Goal: Transaction & Acquisition: Purchase product/service

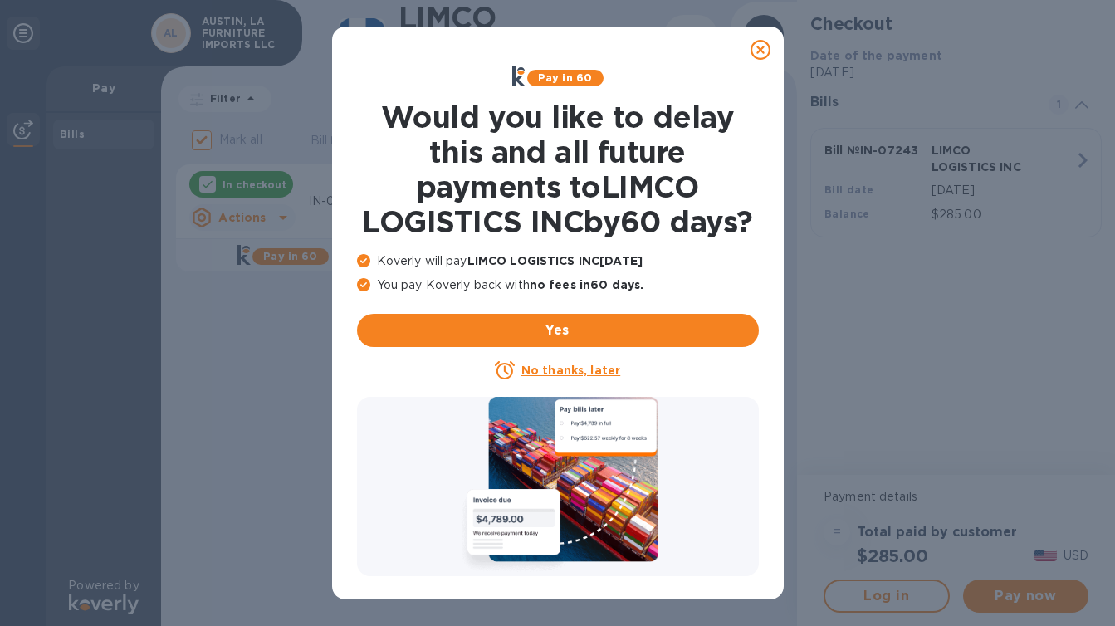
click at [584, 377] on u "No thanks, later" at bounding box center [570, 370] width 99 height 13
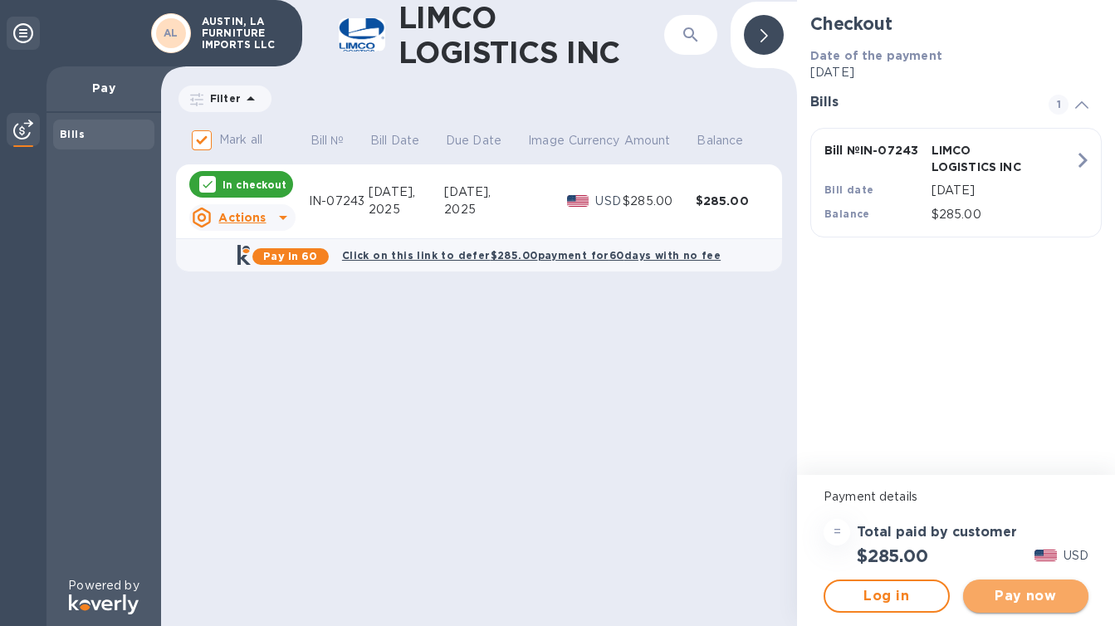
click at [1002, 589] on span "Pay now" at bounding box center [1026, 596] width 100 height 20
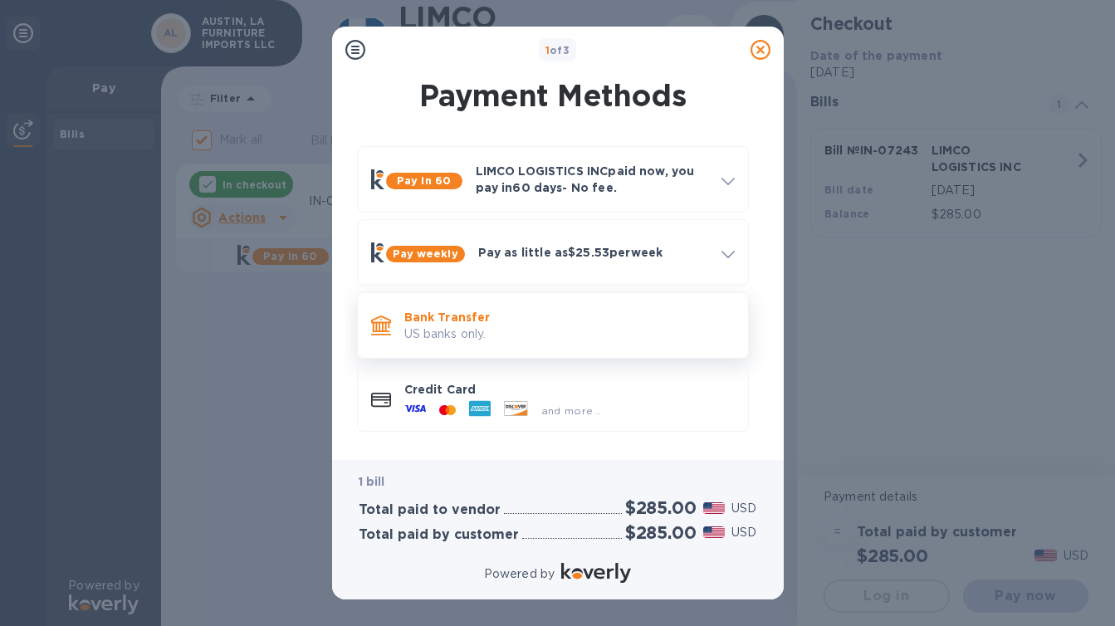
click at [600, 325] on p "US banks only." at bounding box center [569, 333] width 330 height 17
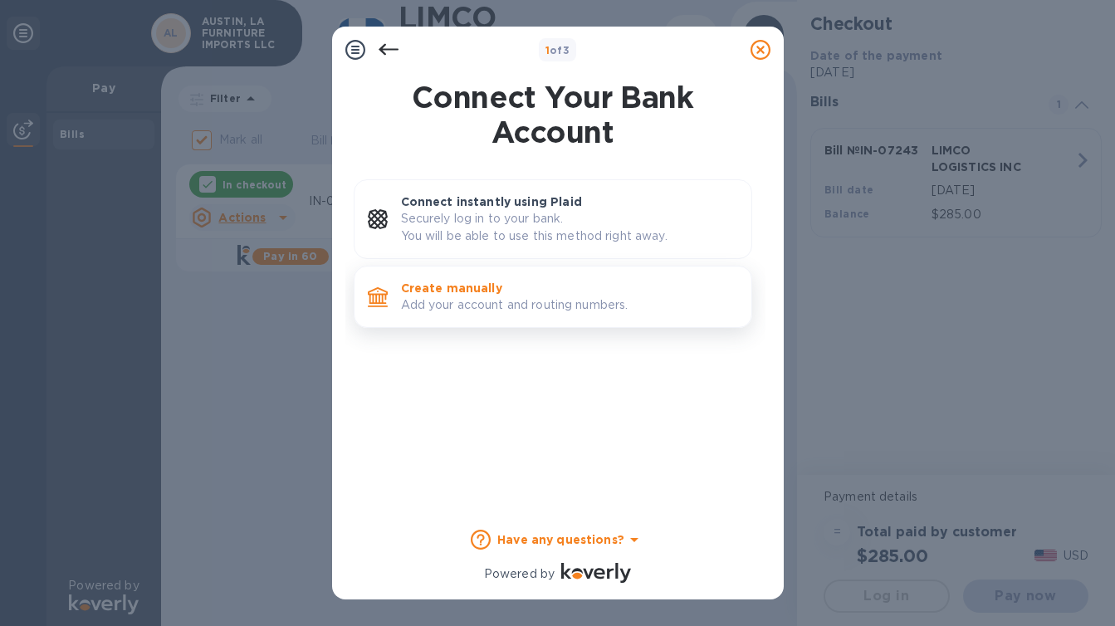
click at [594, 296] on p "Create manually" at bounding box center [569, 288] width 337 height 17
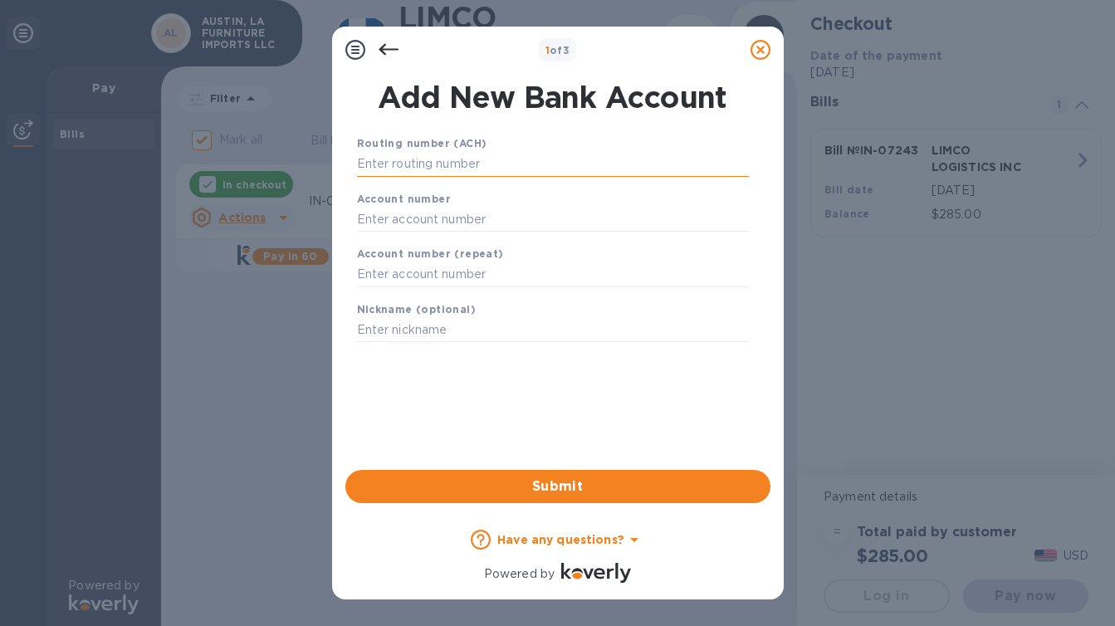
click at [504, 175] on input "text" at bounding box center [553, 164] width 392 height 25
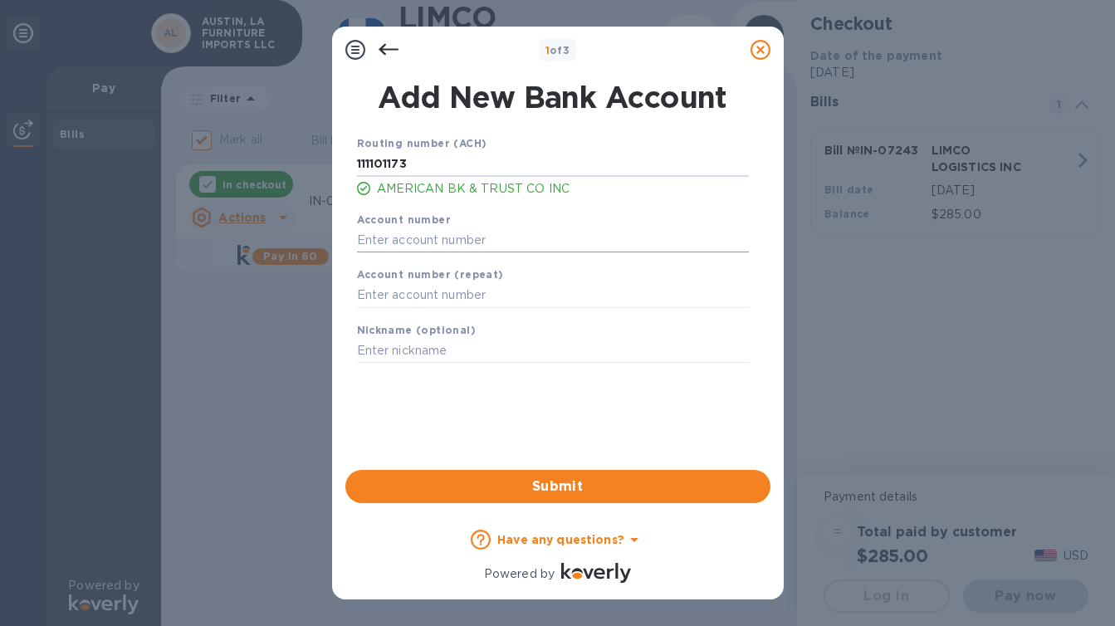
type input "111101173"
click at [481, 239] on input "text" at bounding box center [553, 239] width 392 height 25
type input "2004000946"
click at [461, 299] on input "text" at bounding box center [553, 295] width 392 height 25
type input "2004000946"
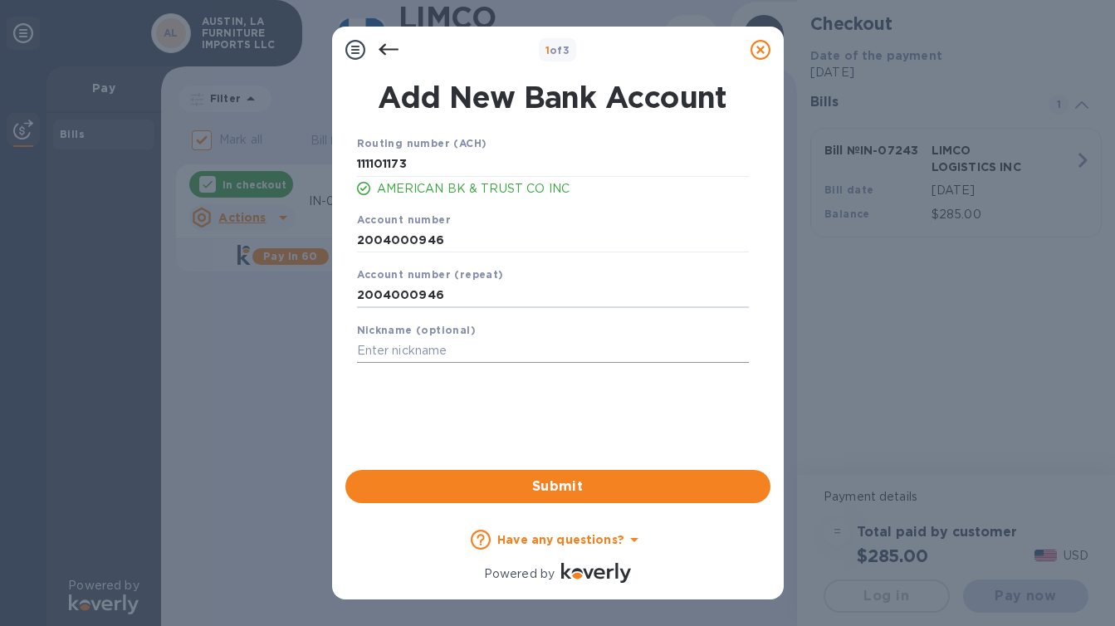
click at [450, 350] on input "text" at bounding box center [553, 351] width 392 height 25
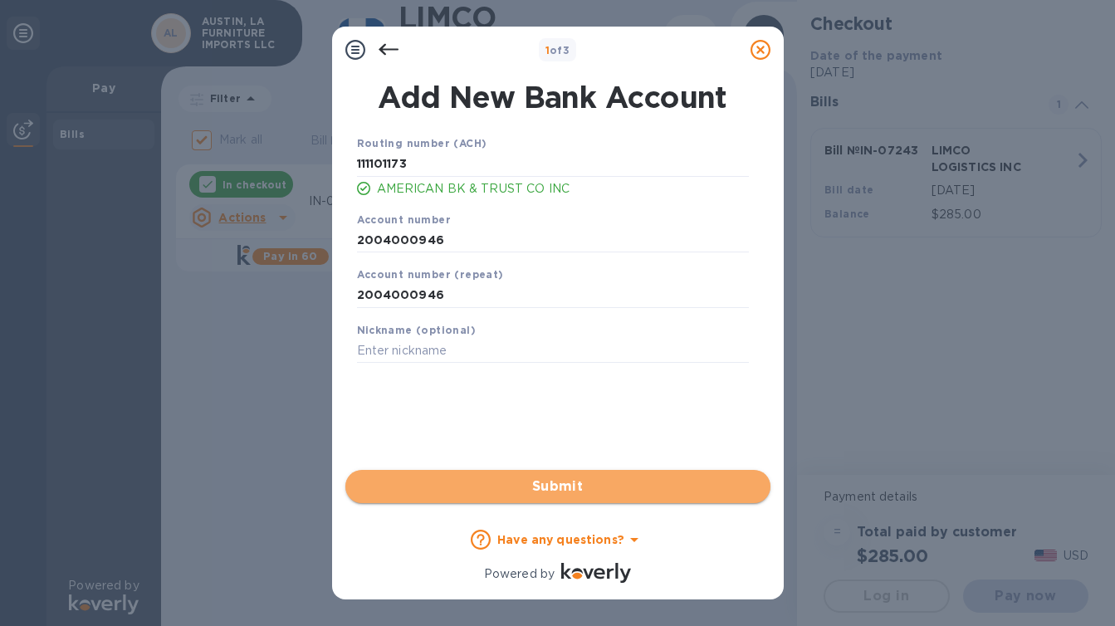
click at [525, 479] on span "Submit" at bounding box center [558, 486] width 398 height 20
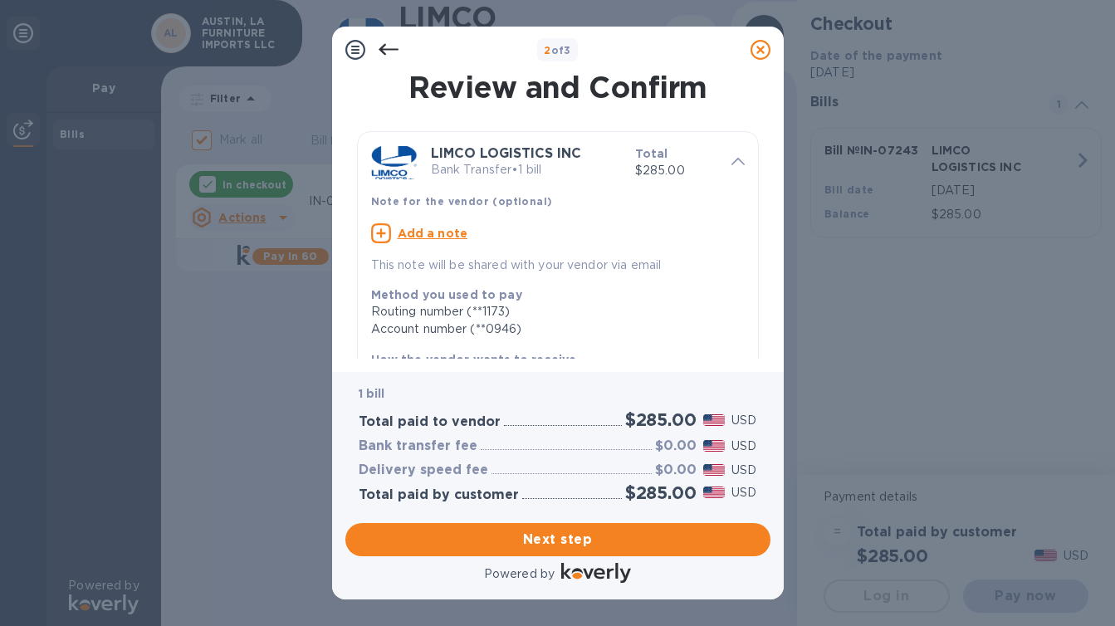
click at [454, 231] on u "Add a note" at bounding box center [433, 233] width 71 height 13
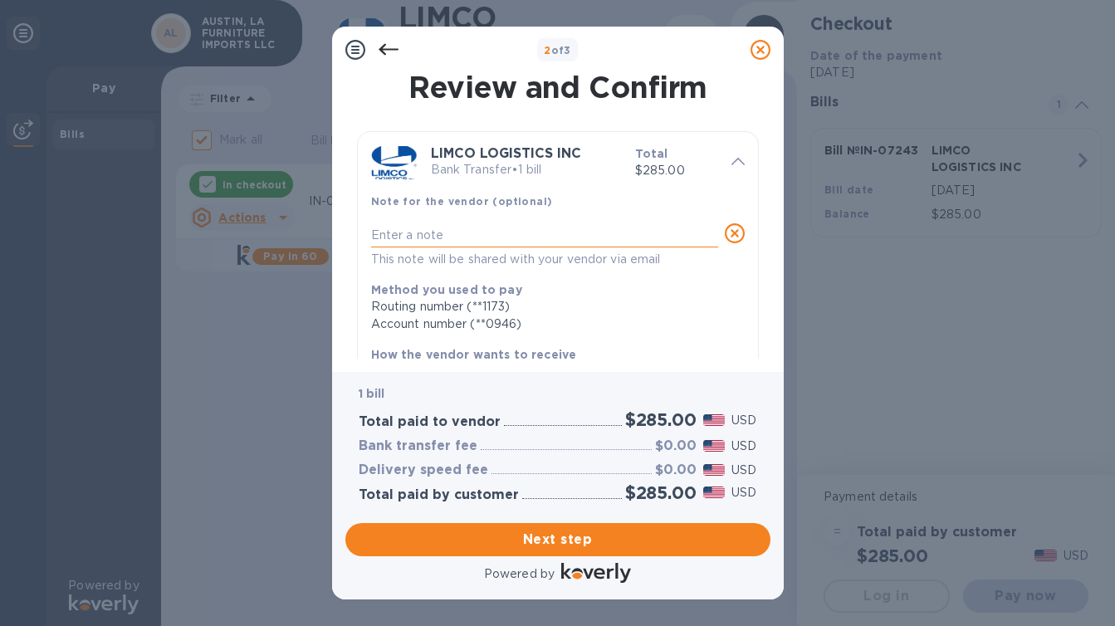
click at [435, 229] on textarea at bounding box center [544, 234] width 347 height 13
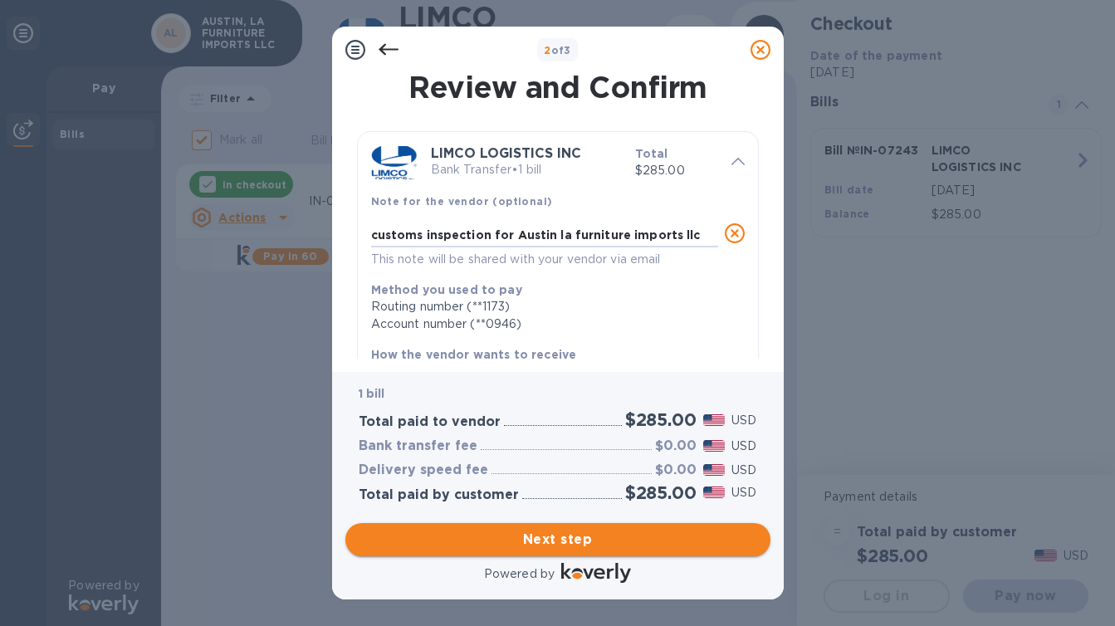
type textarea "customs inspection for Austin la furniture imports llc"
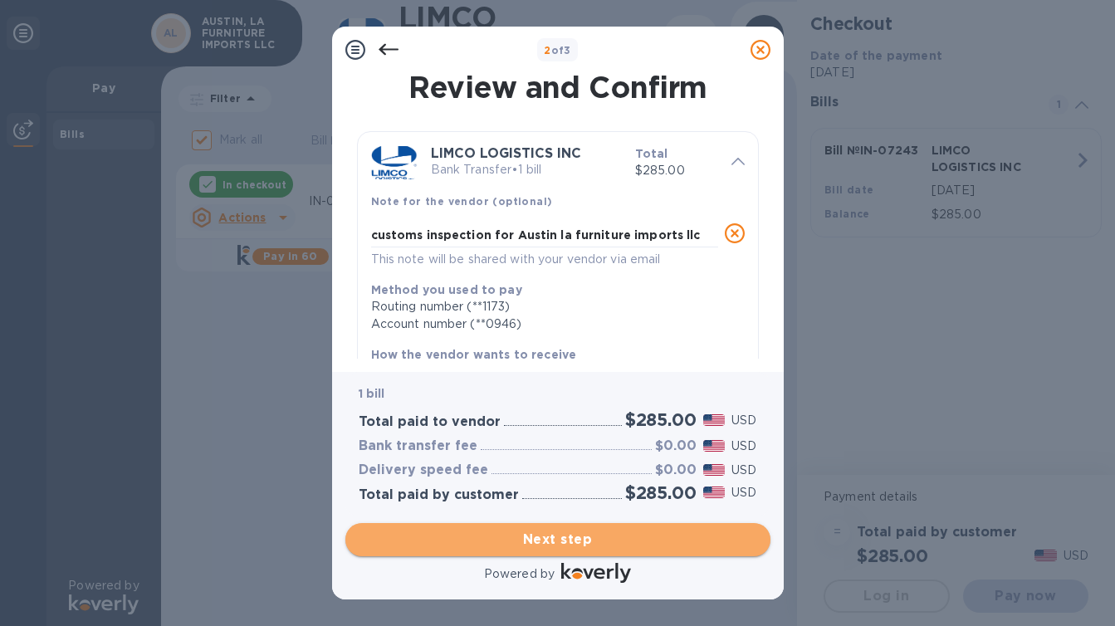
click at [559, 535] on span "Next step" at bounding box center [558, 540] width 398 height 20
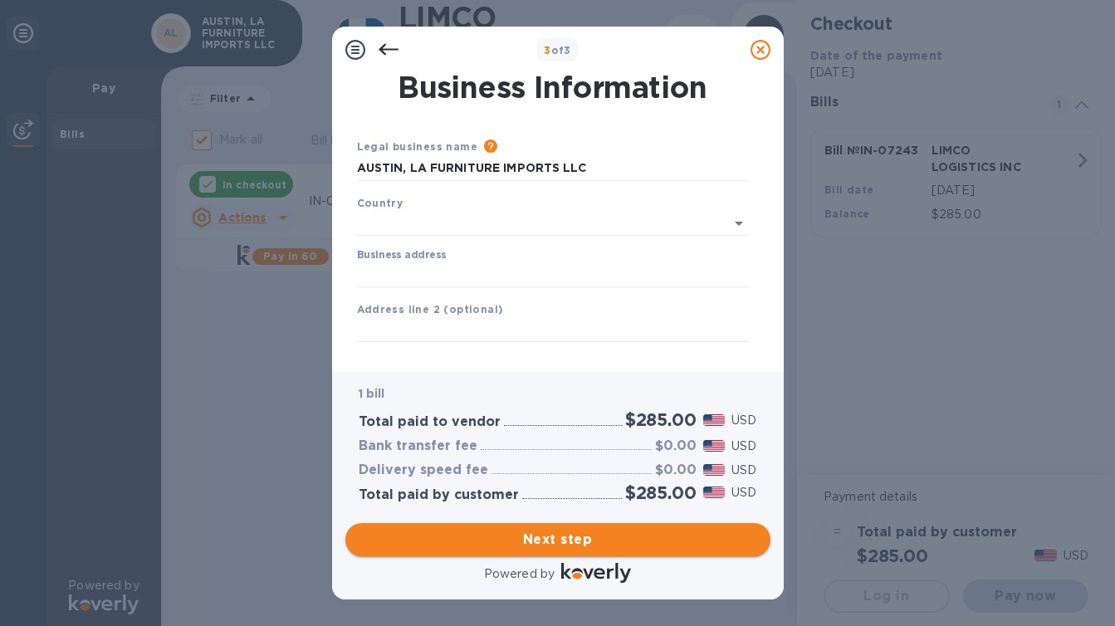
type input "United States"
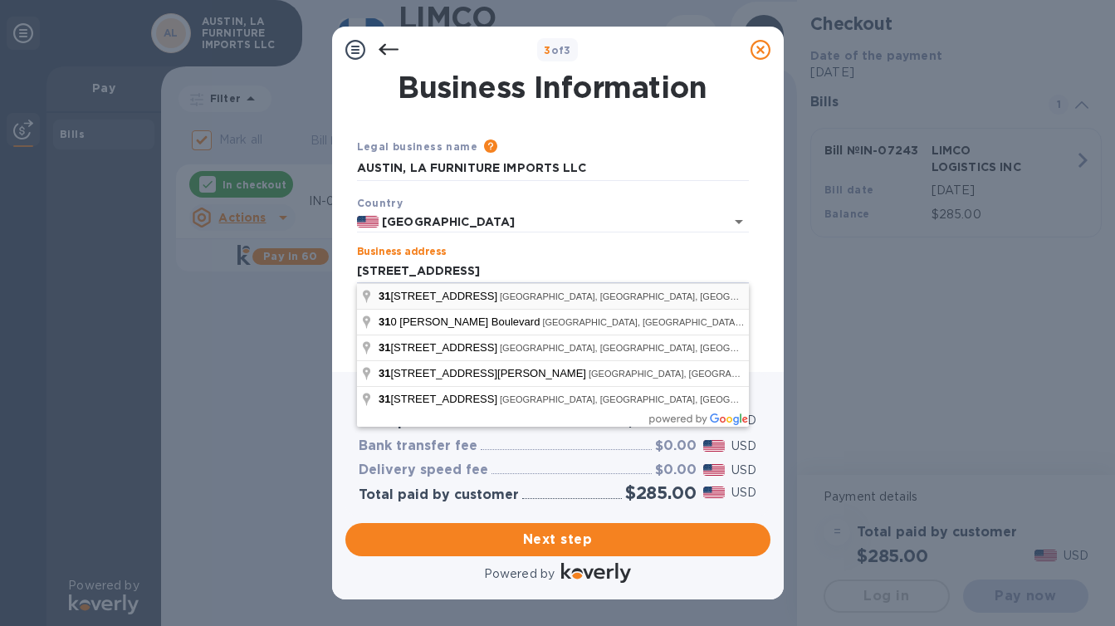
type input "317 North Rampart Street, New Orleans, LA, USA"
type input "New Orleans"
type input "LA"
type input "70115"
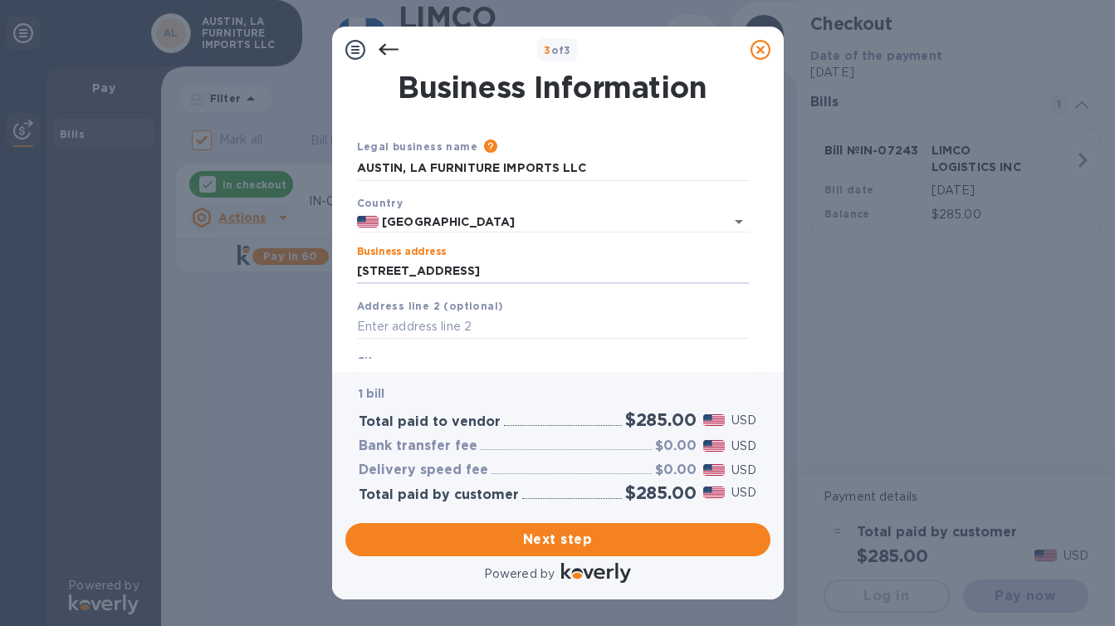
type input "317 North Rampart Street"
type input "70112"
type input "East Tchoupitoulas Circle"
type input "70086"
type input "New Orleans"
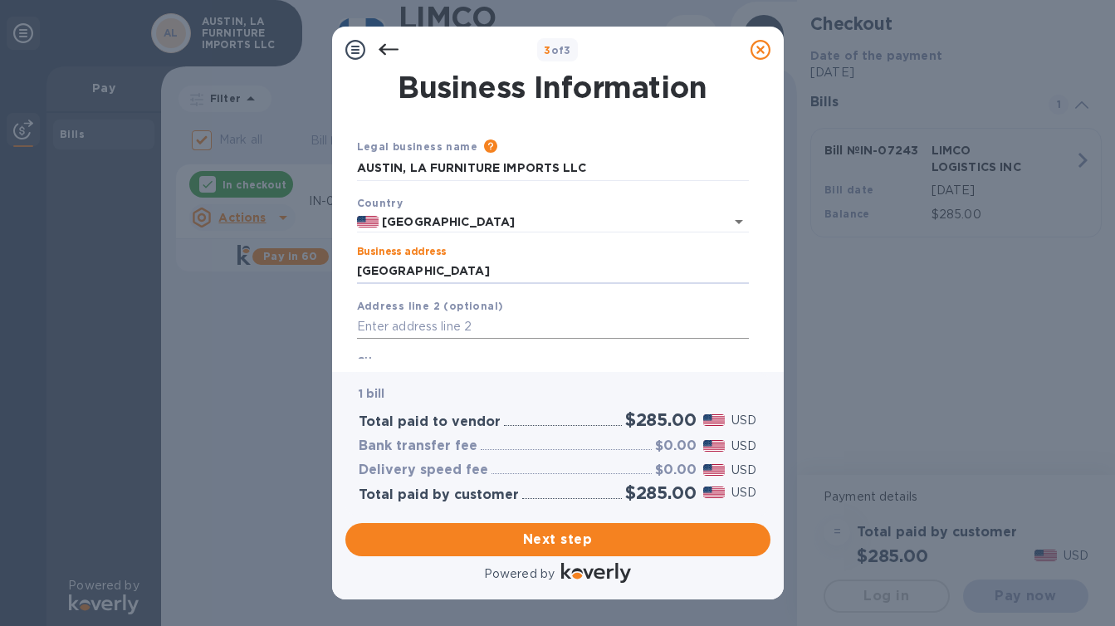
type input "70115"
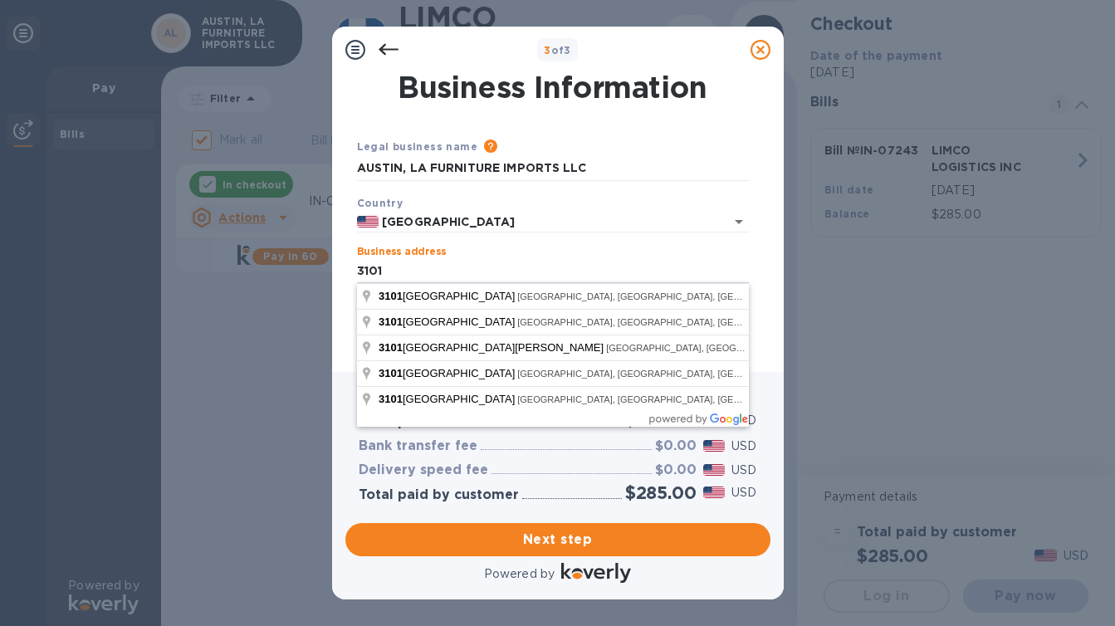
click at [351, 411] on div "1 bill Total paid to vendor $285.00 USD Bank transfer fee $0.00 USD Delivery sp…" at bounding box center [557, 444] width 425 height 144
click at [406, 276] on input "3101" at bounding box center [553, 271] width 392 height 25
click at [413, 274] on input "3101 tc" at bounding box center [553, 271] width 392 height 25
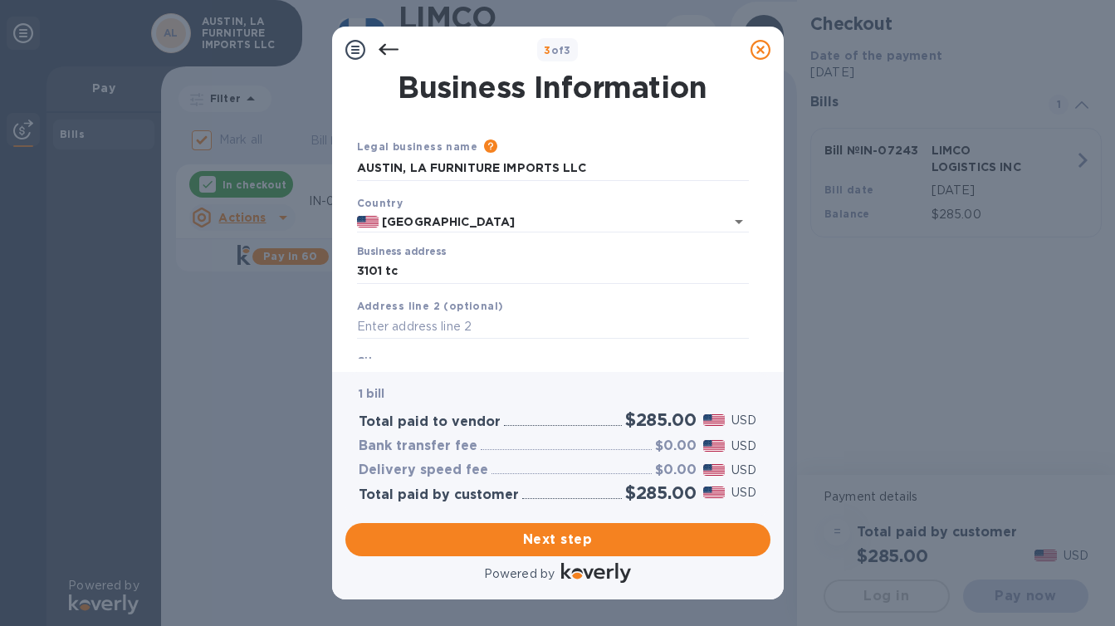
click at [343, 289] on div "Business Information Legal business name Please provide the legal name that app…" at bounding box center [558, 222] width 452 height 299
click at [396, 274] on input "3101 tc" at bounding box center [553, 271] width 392 height 25
type input "3101 Tchoupitoulas Street"
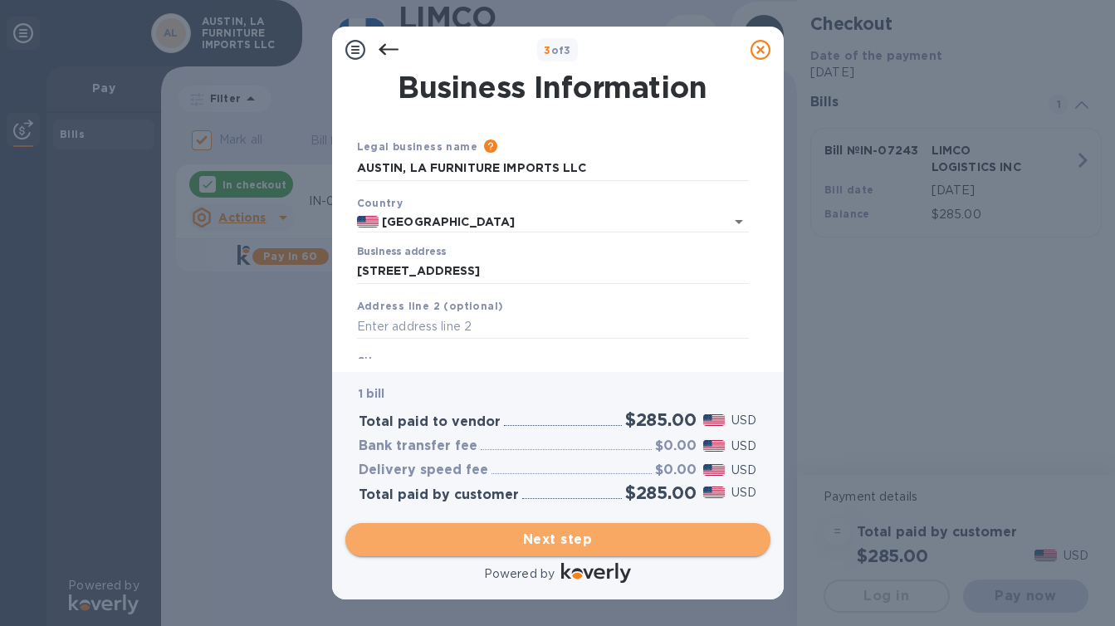
click at [500, 537] on span "Next step" at bounding box center [558, 540] width 398 height 20
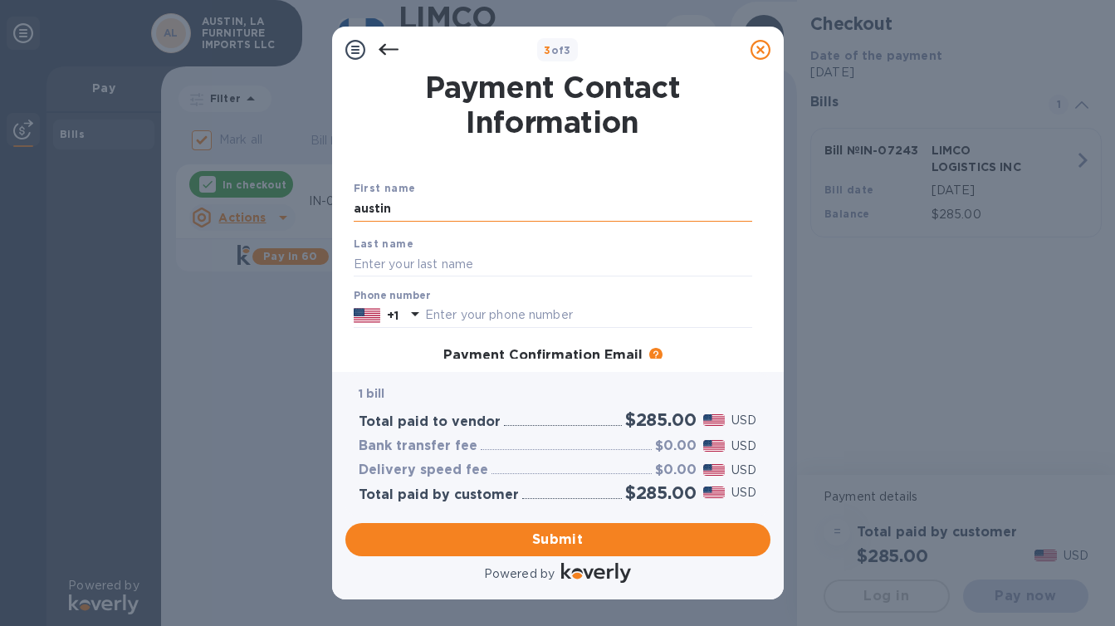
type input "austin"
type input "landry"
click at [472, 179] on div "First name austin" at bounding box center [553, 201] width 412 height 56
type input "9859743723"
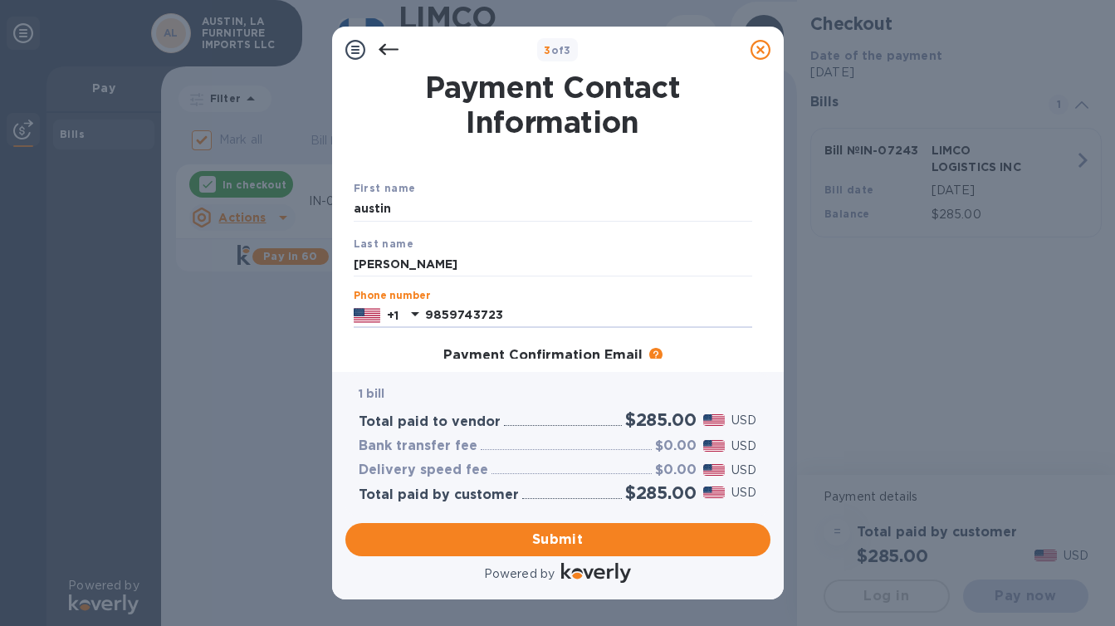
click at [420, 353] on div "Payment Confirmation Email The added email addresses will be used to send the p…" at bounding box center [553, 356] width 398 height 17
click at [562, 534] on span "Submit" at bounding box center [558, 540] width 398 height 20
click at [397, 348] on div "Payment Confirmation Email The added email addresses will be used to send the p…" at bounding box center [553, 356] width 398 height 17
click at [432, 265] on input "landry" at bounding box center [553, 264] width 398 height 25
click at [399, 348] on div "Payment Confirmation Email The added email addresses will be used to send the p…" at bounding box center [553, 356] width 398 height 17
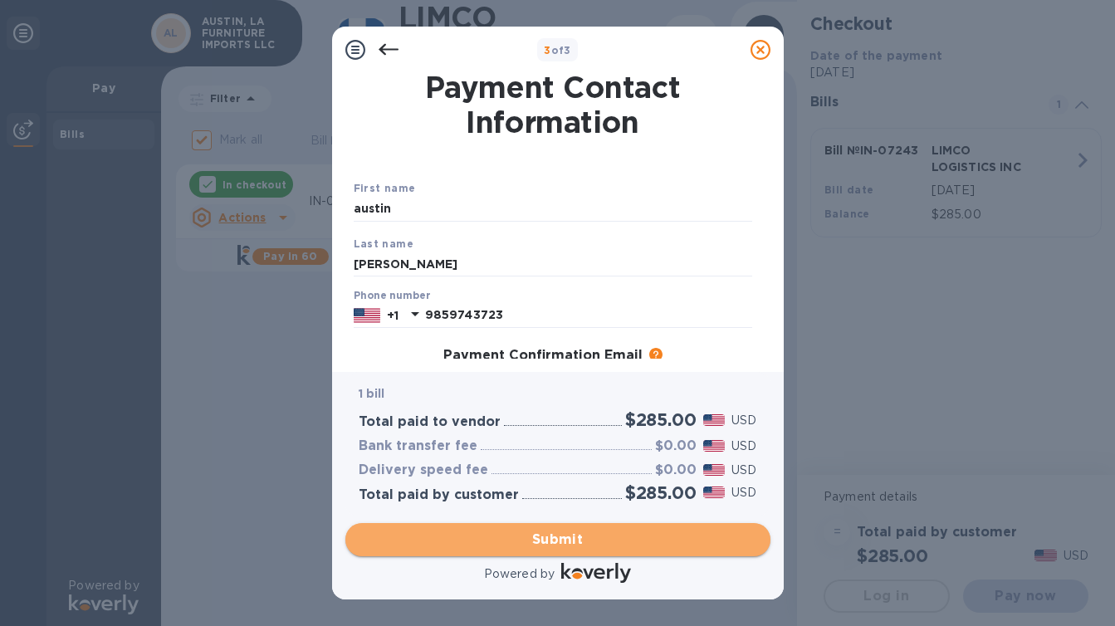
click at [517, 531] on span "Submit" at bounding box center [558, 540] width 398 height 20
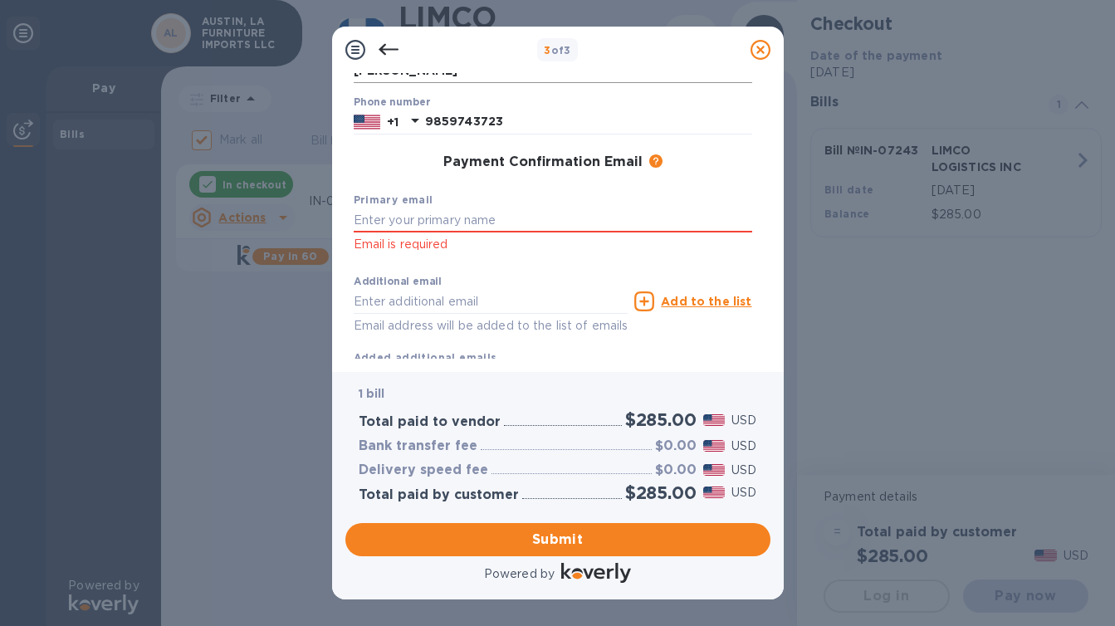
scroll to position [198, 0]
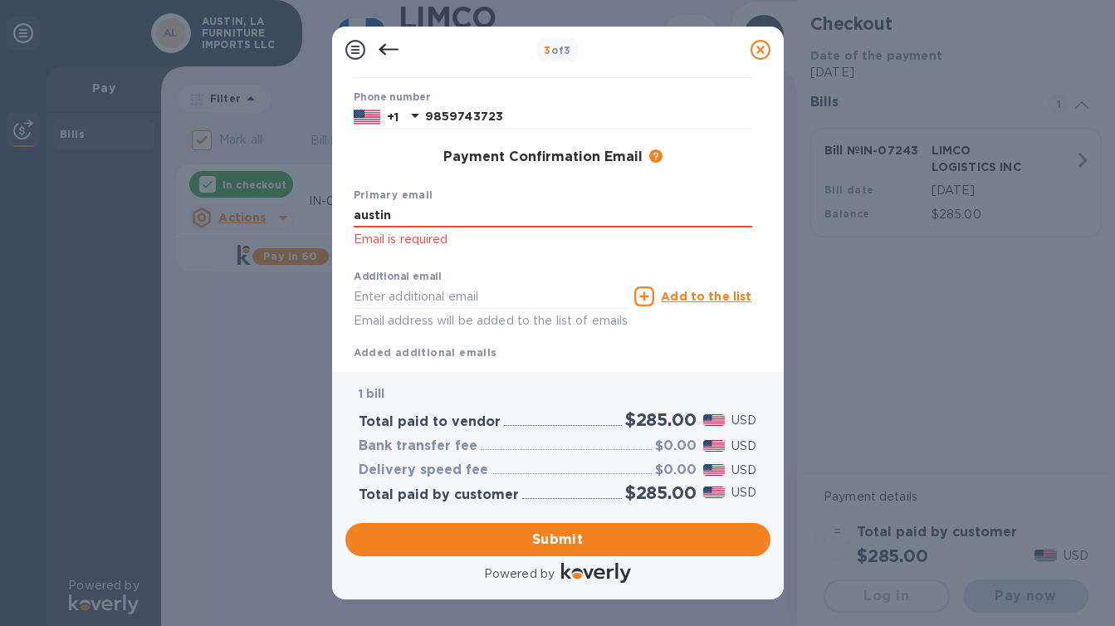
type input "[EMAIL_ADDRESS][DOMAIN_NAME]"
click p "Email is required"
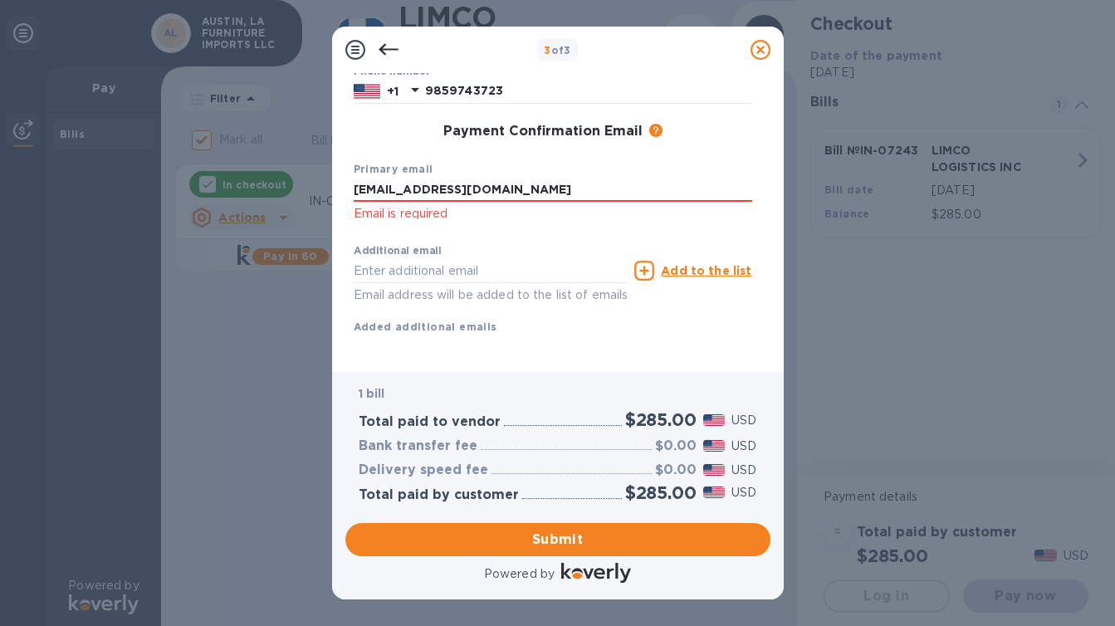
scroll to position [223, 0]
click at [545, 535] on span "Submit" at bounding box center [558, 540] width 398 height 20
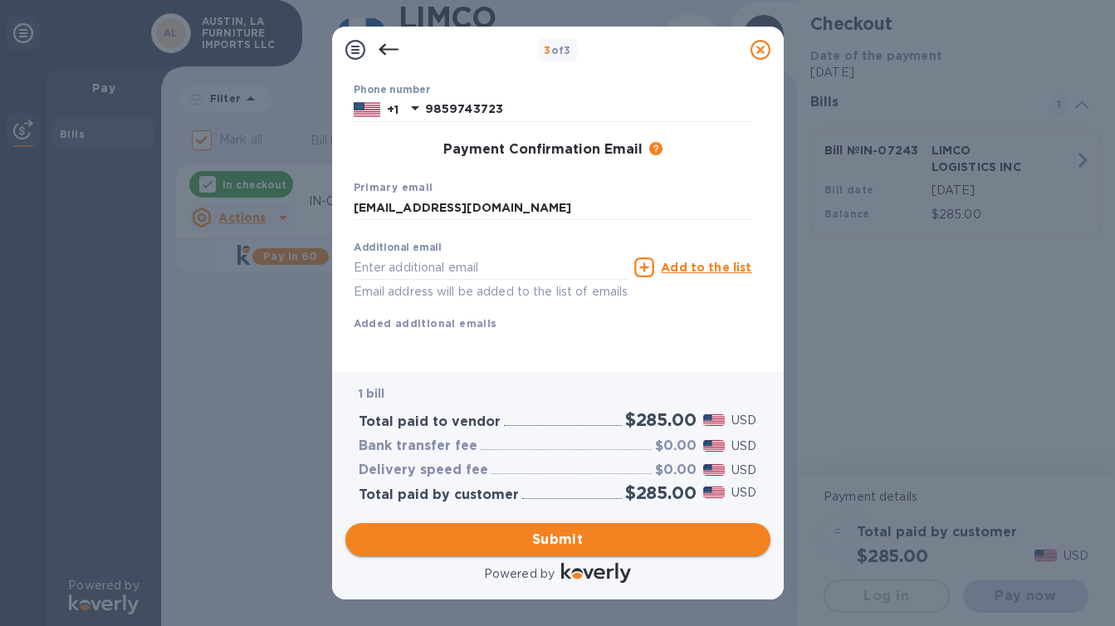
scroll to position [202, 0]
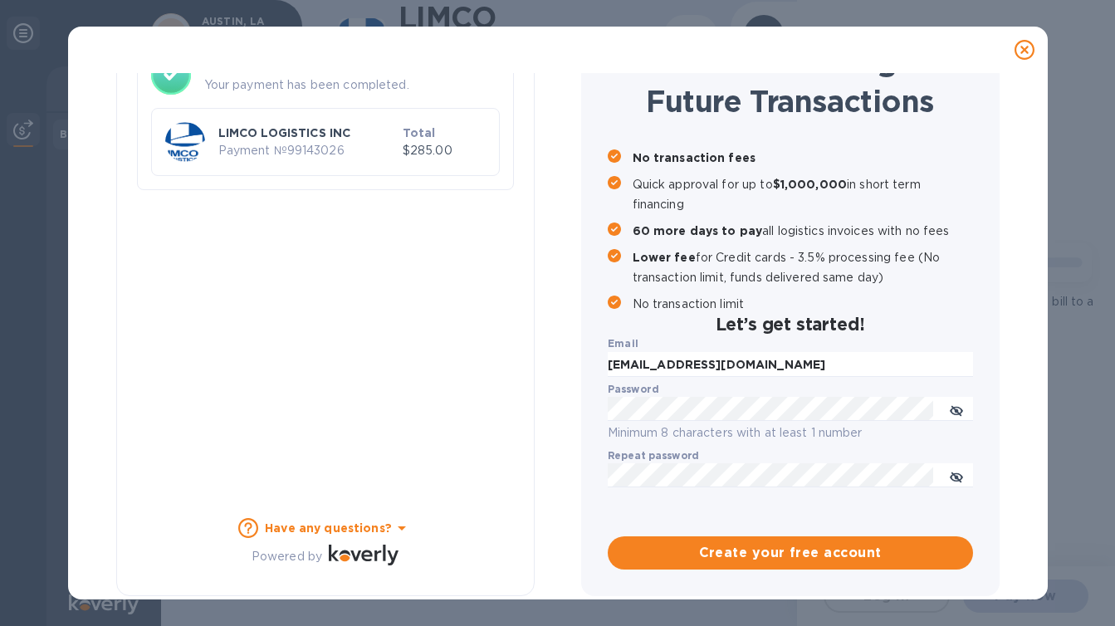
checkbox input "false"
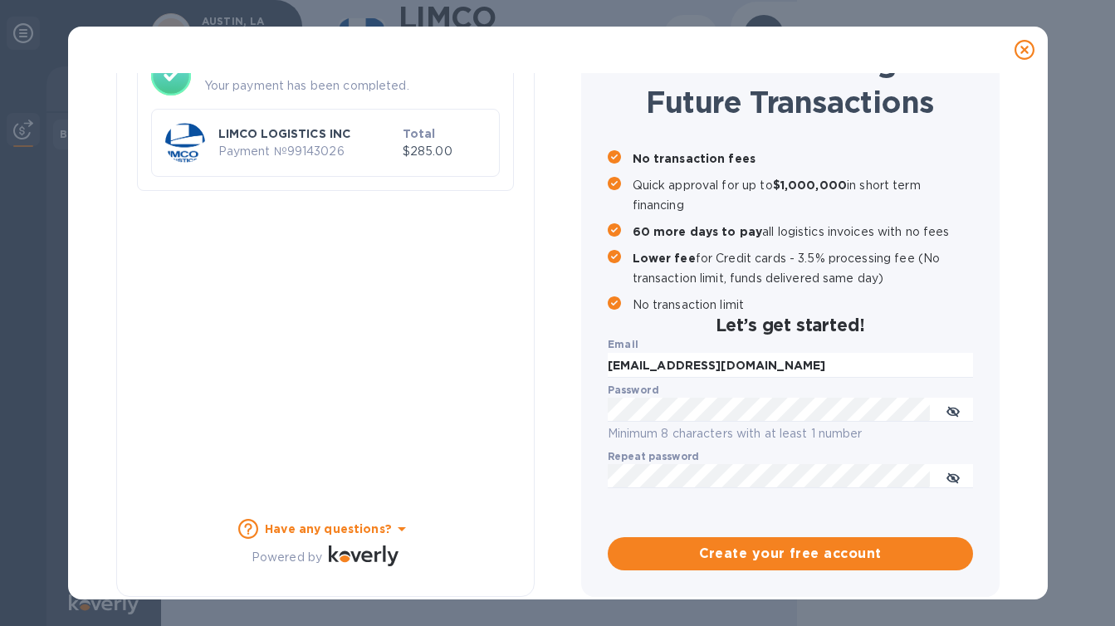
scroll to position [136, 0]
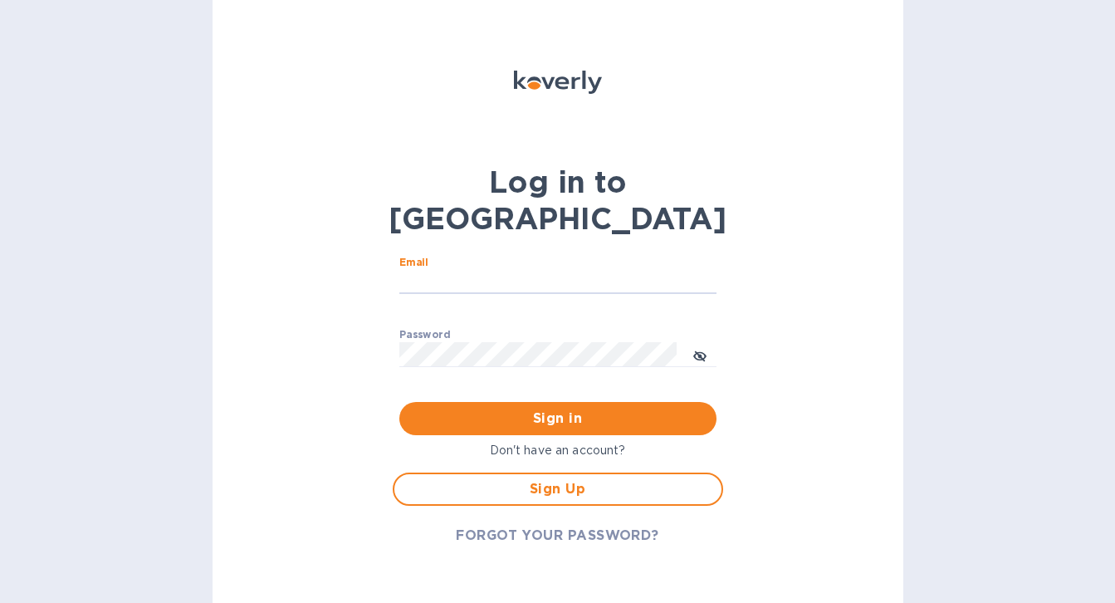
type input "[EMAIL_ADDRESS][DOMAIN_NAME]"
click at [557, 402] on button "Sign in" at bounding box center [557, 418] width 317 height 33
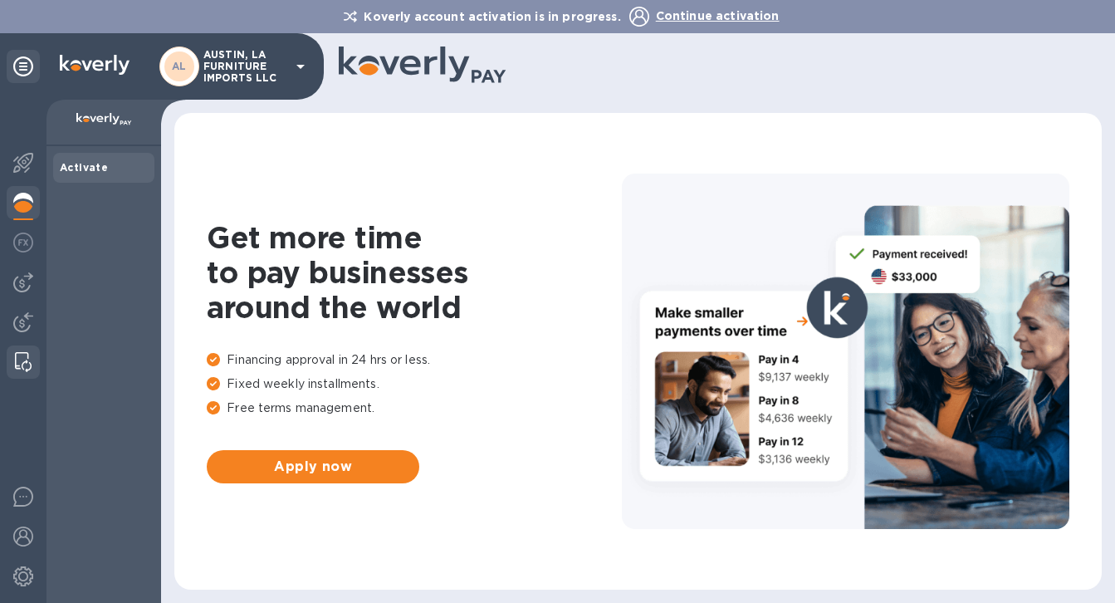
click at [25, 359] on img at bounding box center [23, 362] width 17 height 20
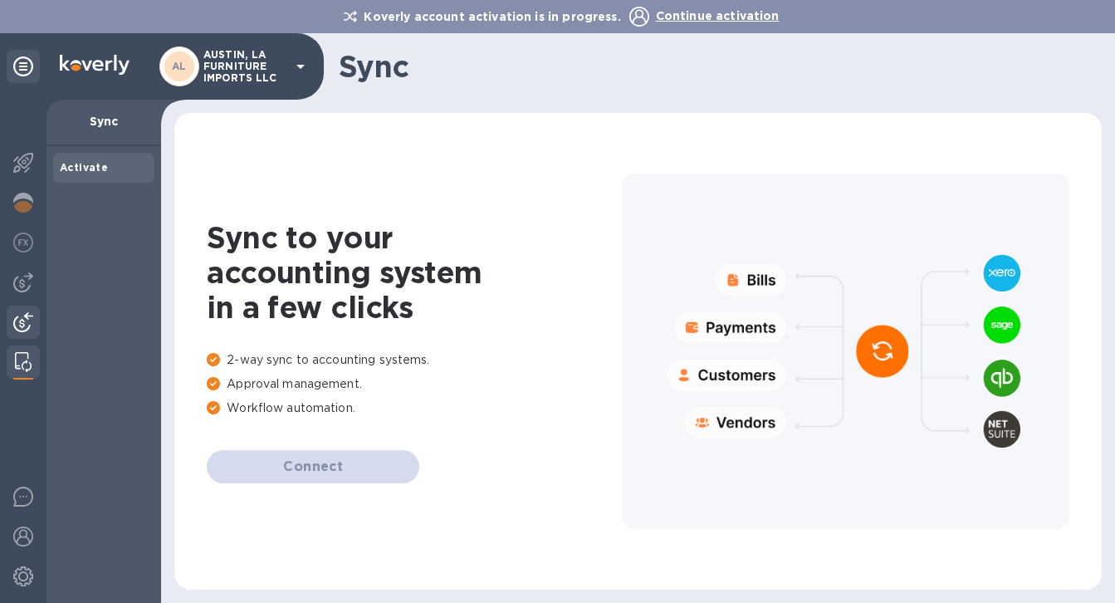
click at [18, 324] on img at bounding box center [23, 322] width 20 height 20
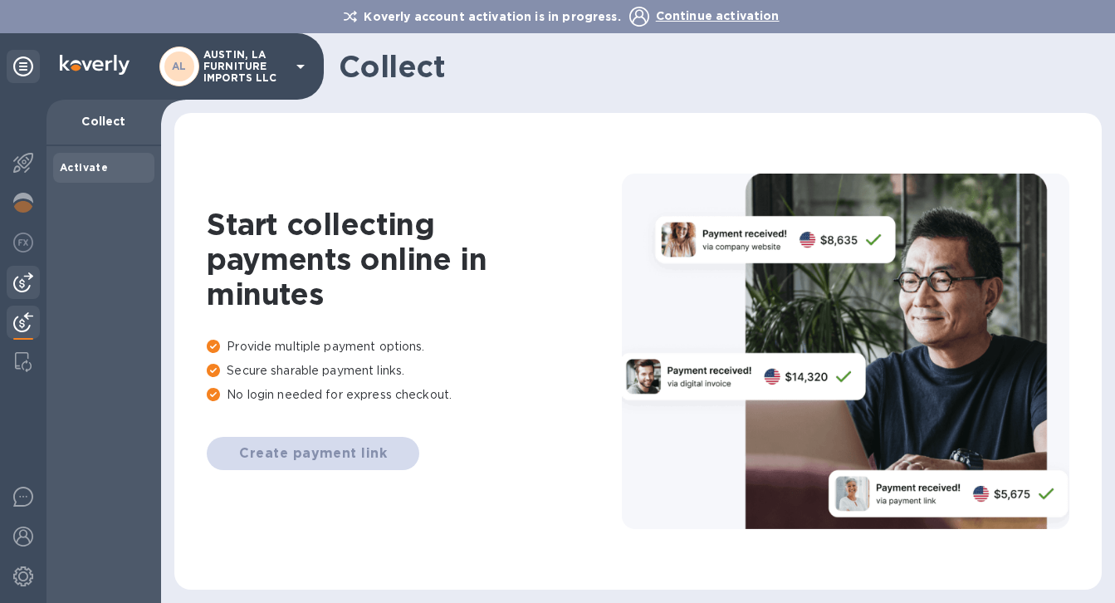
click at [17, 280] on img at bounding box center [23, 282] width 20 height 20
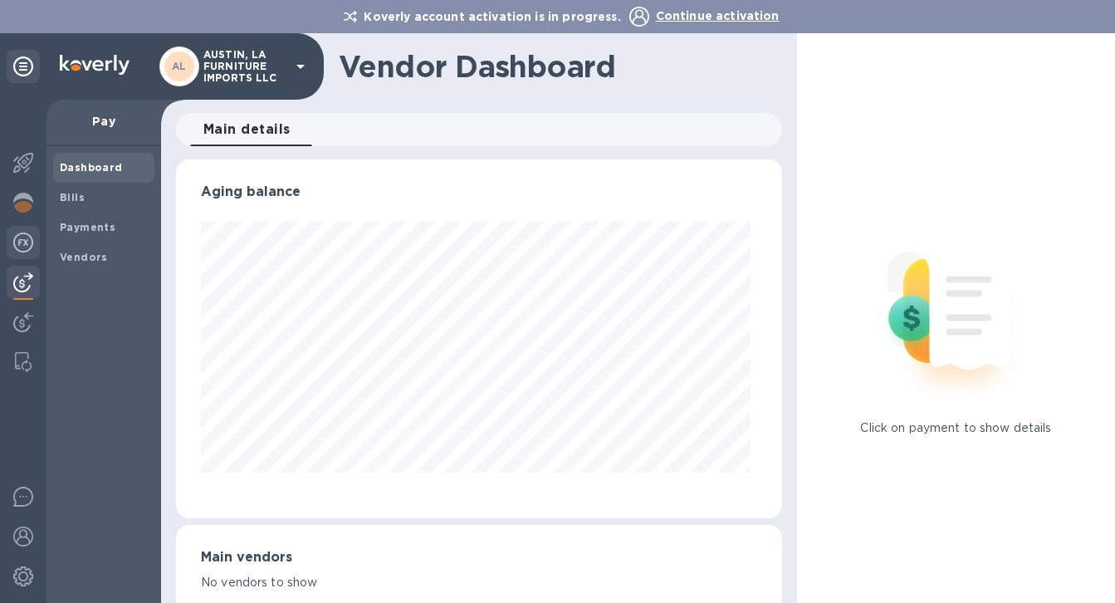
scroll to position [359, 599]
click at [70, 203] on span "Bills" at bounding box center [72, 197] width 25 height 17
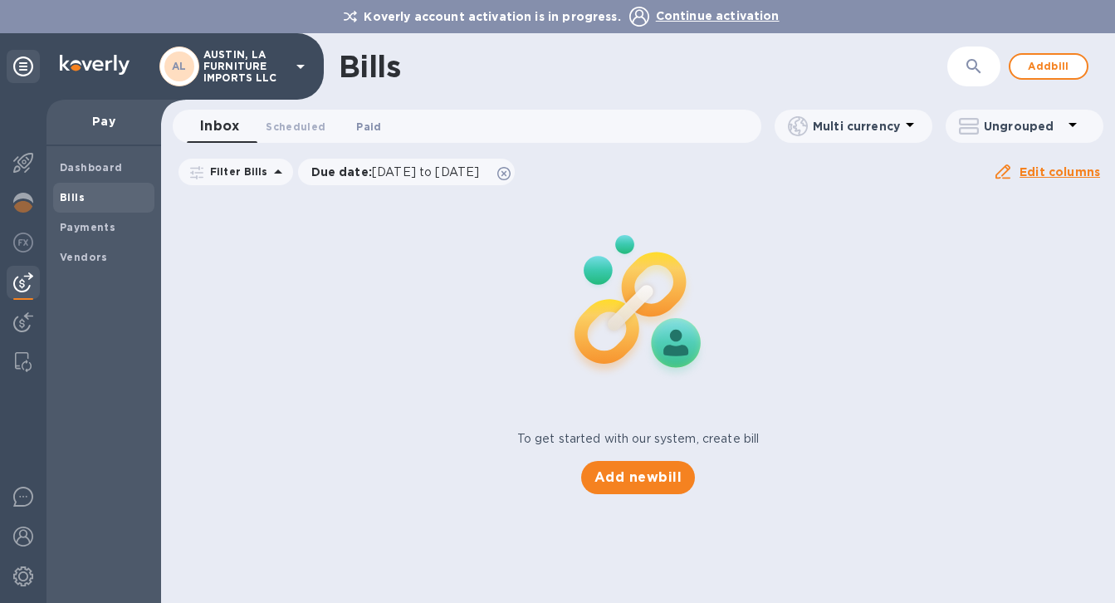
click at [374, 120] on span "Paid 0" at bounding box center [368, 126] width 25 height 17
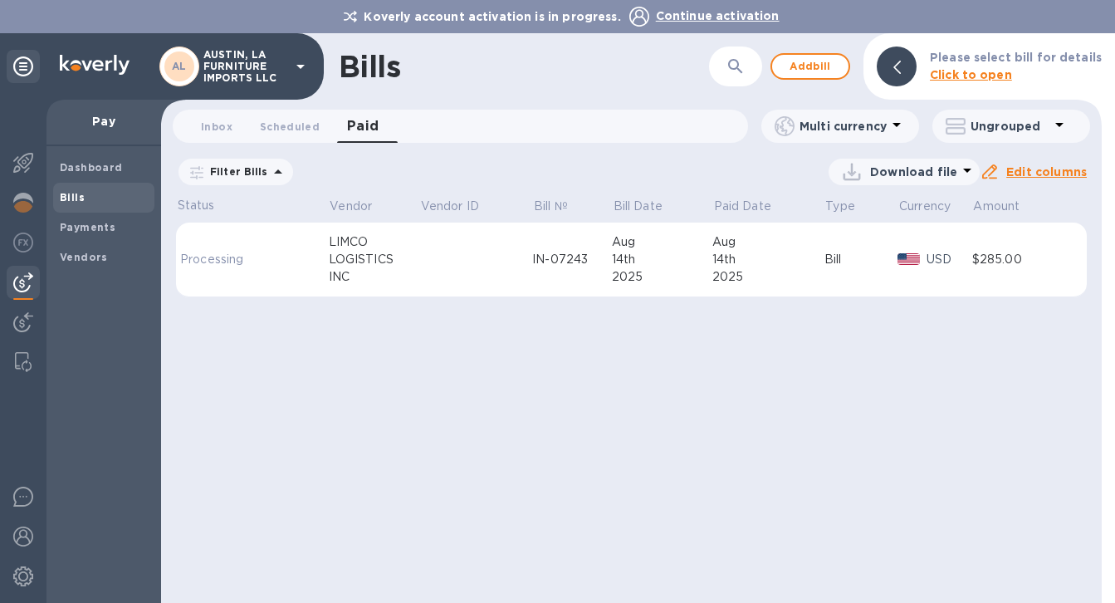
click at [442, 253] on td at bounding box center [475, 259] width 113 height 75
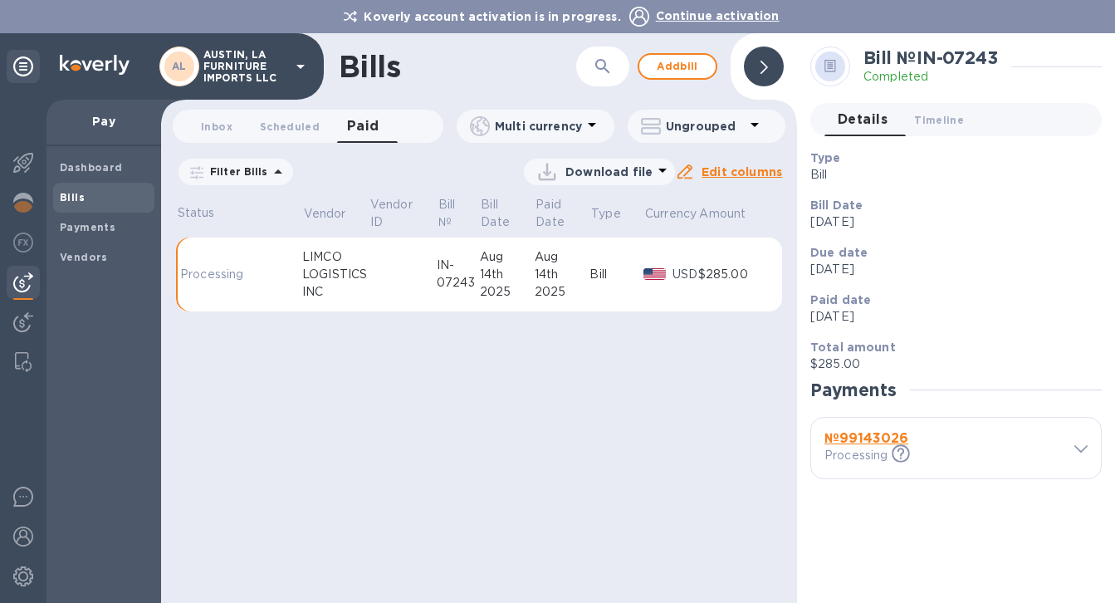
click at [583, 180] on p "Download file" at bounding box center [608, 172] width 87 height 17
click at [568, 290] on li "PDF file" at bounding box center [602, 287] width 113 height 46
click at [567, 283] on div "14th" at bounding box center [563, 274] width 56 height 17
click at [650, 180] on p "Download file" at bounding box center [608, 172] width 87 height 17
click at [579, 285] on li "PDF file" at bounding box center [602, 287] width 113 height 46
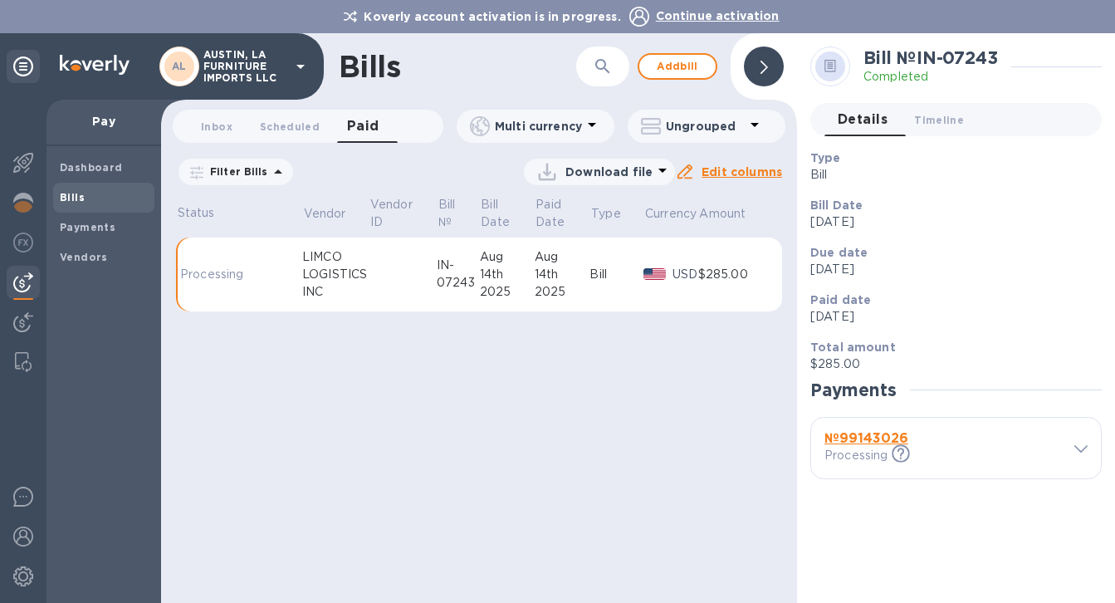
click at [640, 180] on p "Download file" at bounding box center [608, 172] width 87 height 17
click at [598, 242] on li "XLSX file" at bounding box center [602, 240] width 113 height 46
